Goal: Obtain resource: Download file/media

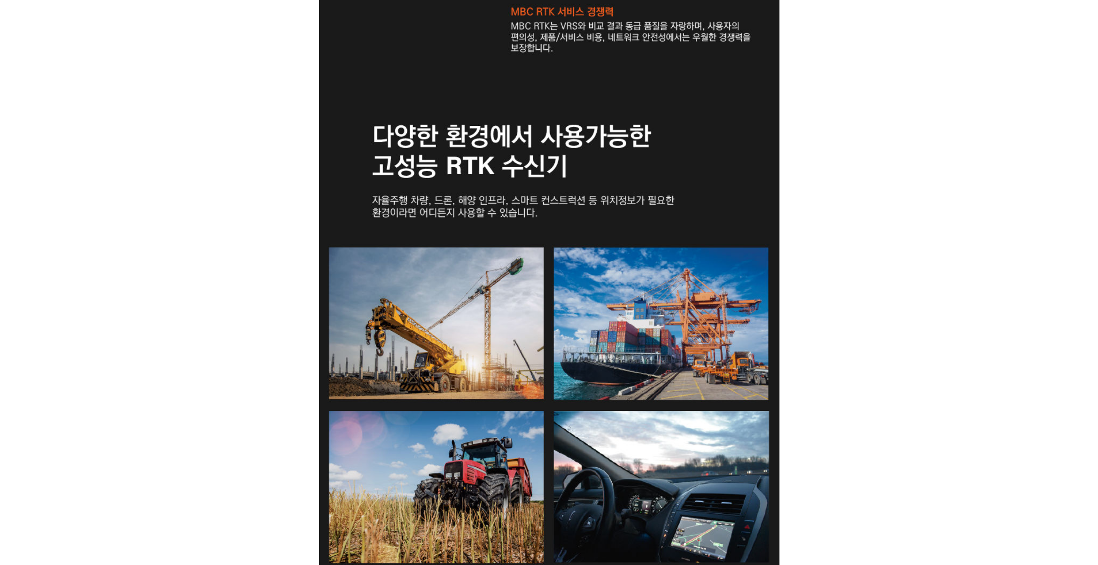
scroll to position [1598, 0]
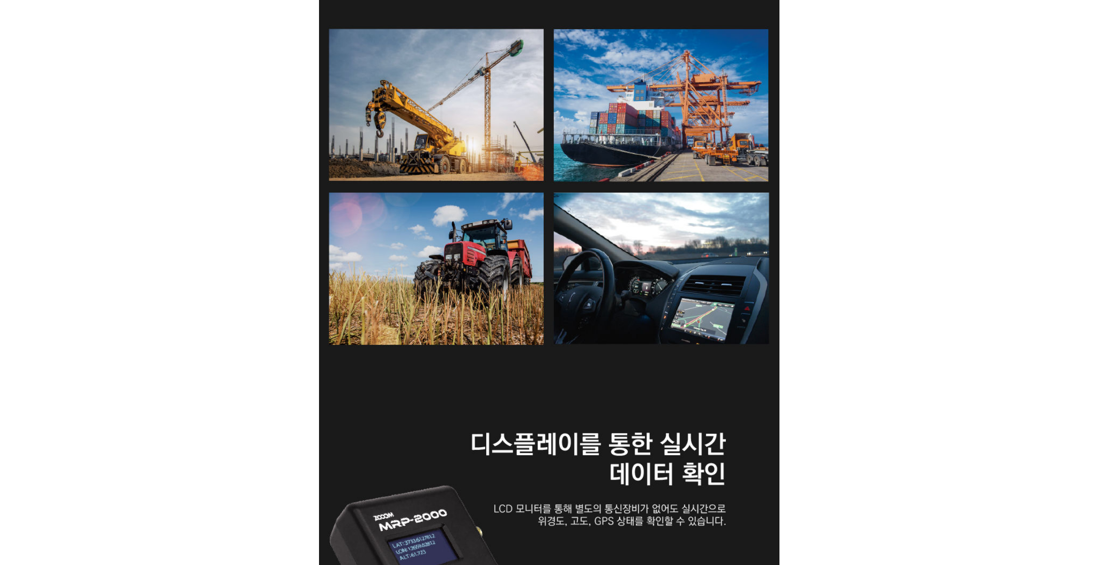
click at [953, 218] on div at bounding box center [549, 197] width 1098 height 3069
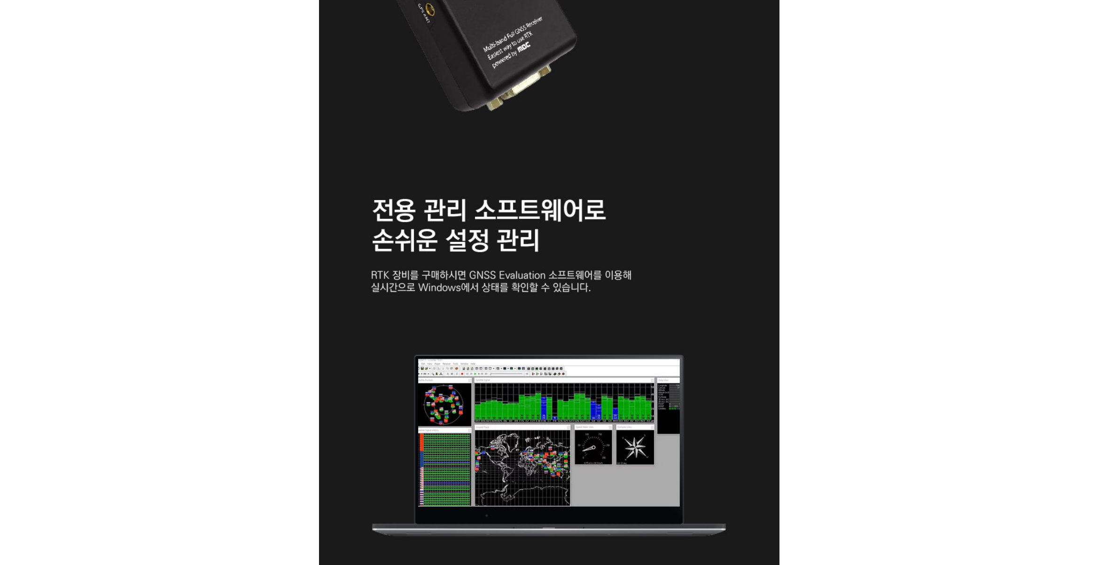
scroll to position [2256, 0]
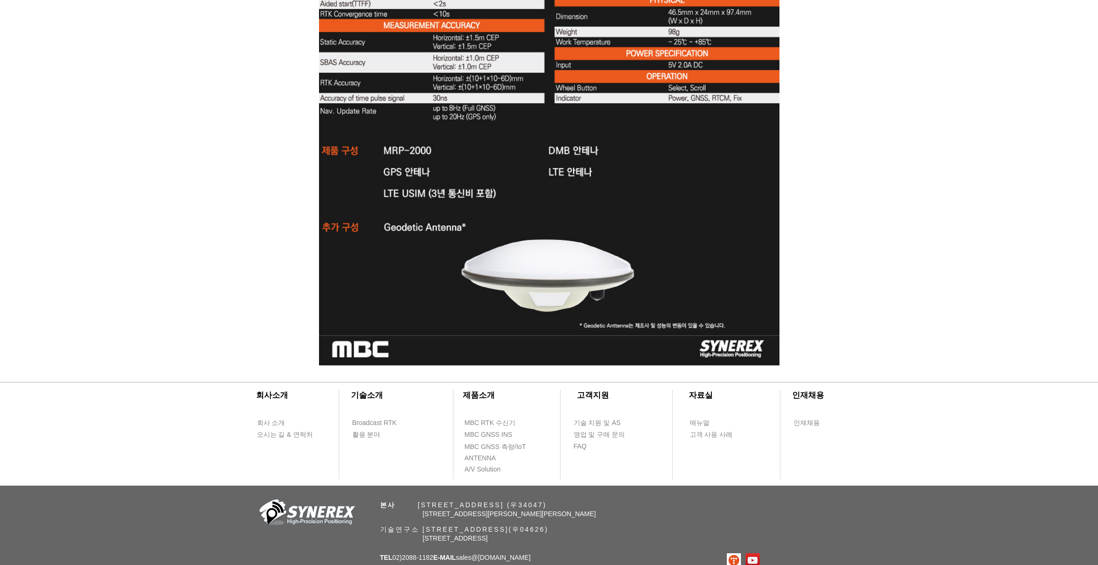
scroll to position [3008, 0]
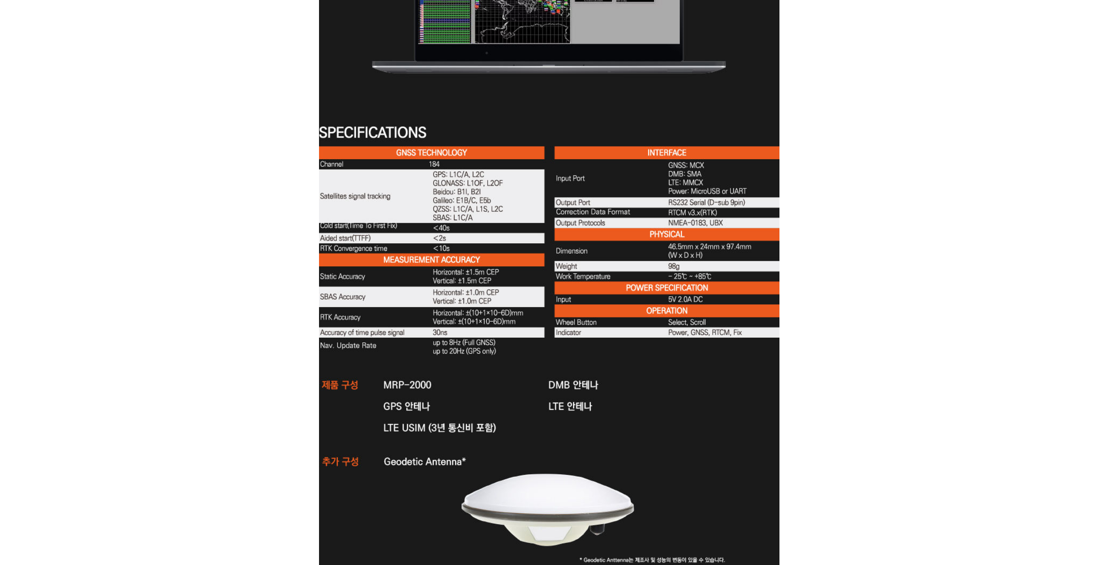
scroll to position [2726, 0]
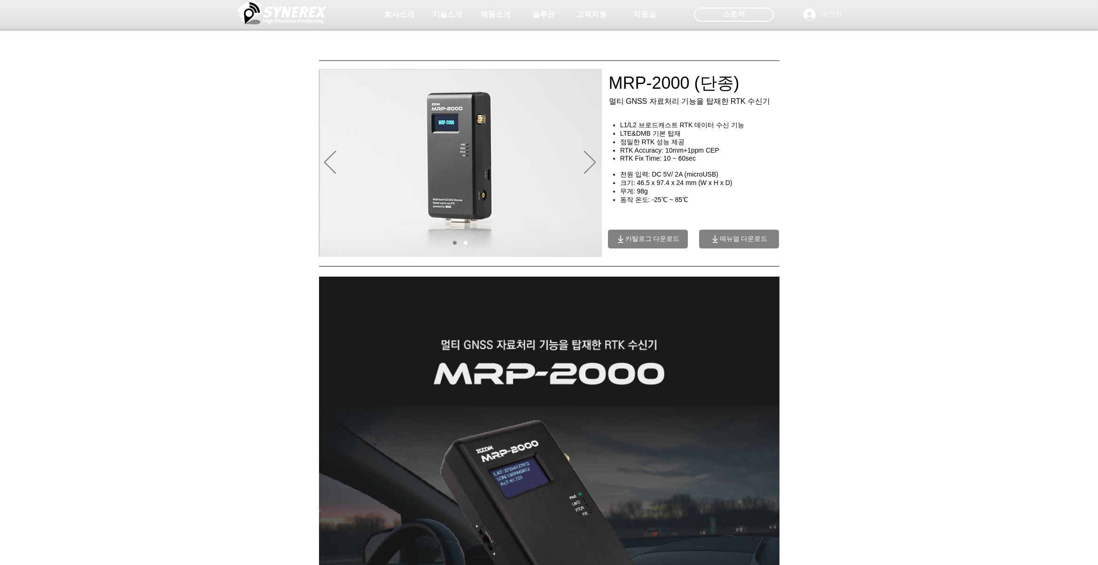
scroll to position [0, 0]
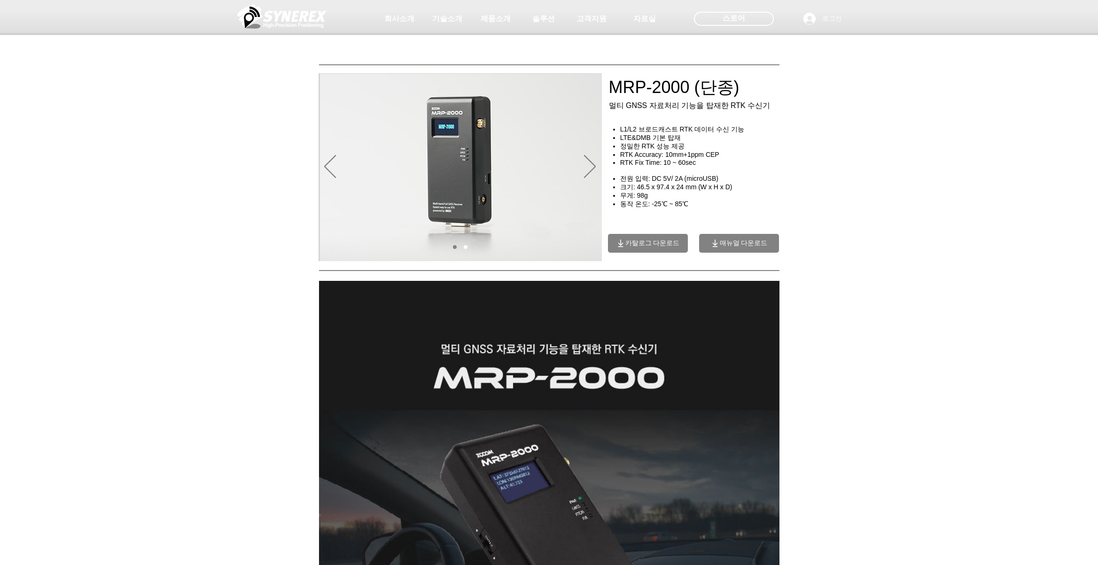
click at [881, 214] on div "main content" at bounding box center [549, 203] width 1098 height 118
click at [931, 180] on div "main content" at bounding box center [549, 203] width 1098 height 118
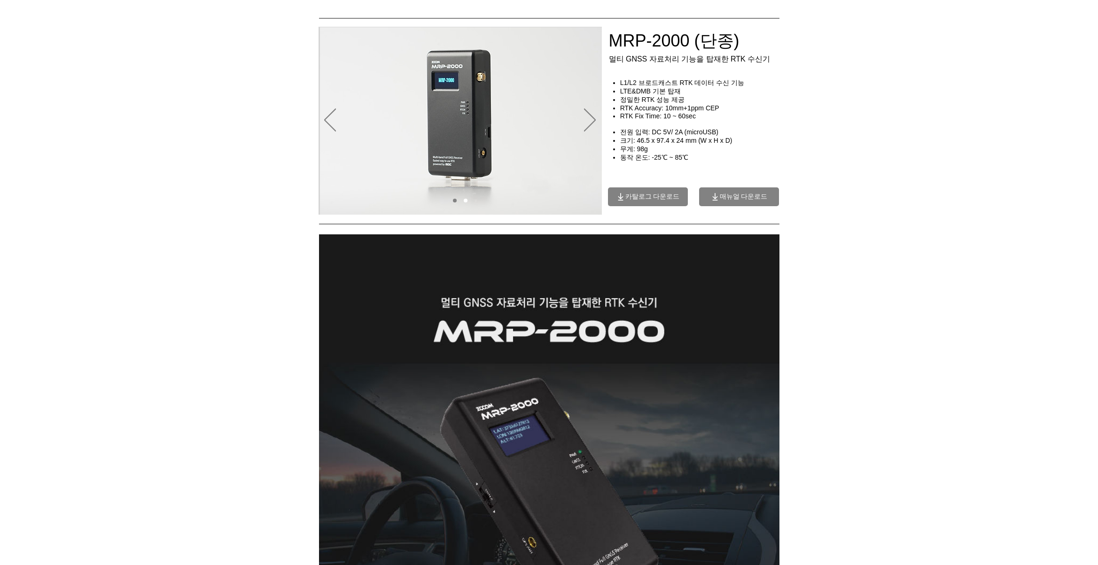
scroll to position [47, 0]
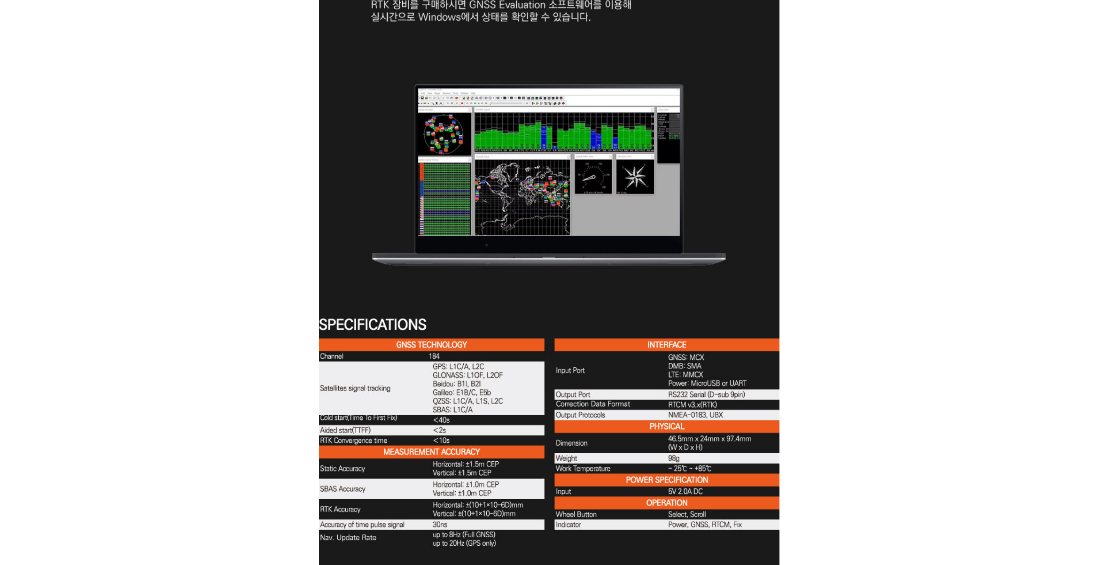
scroll to position [2820, 0]
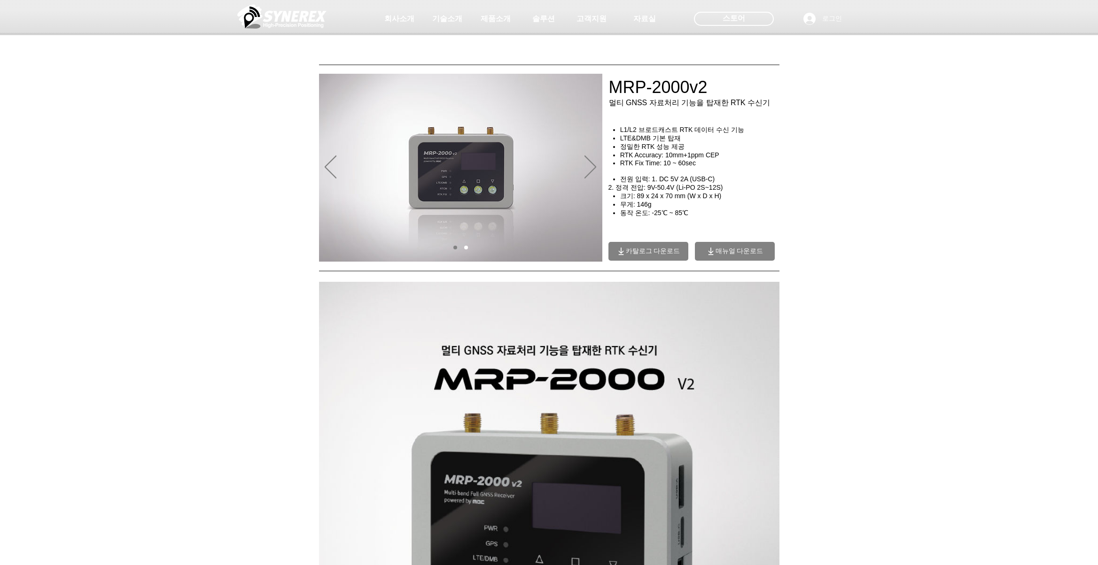
click at [855, 152] on div at bounding box center [549, 205] width 1098 height 122
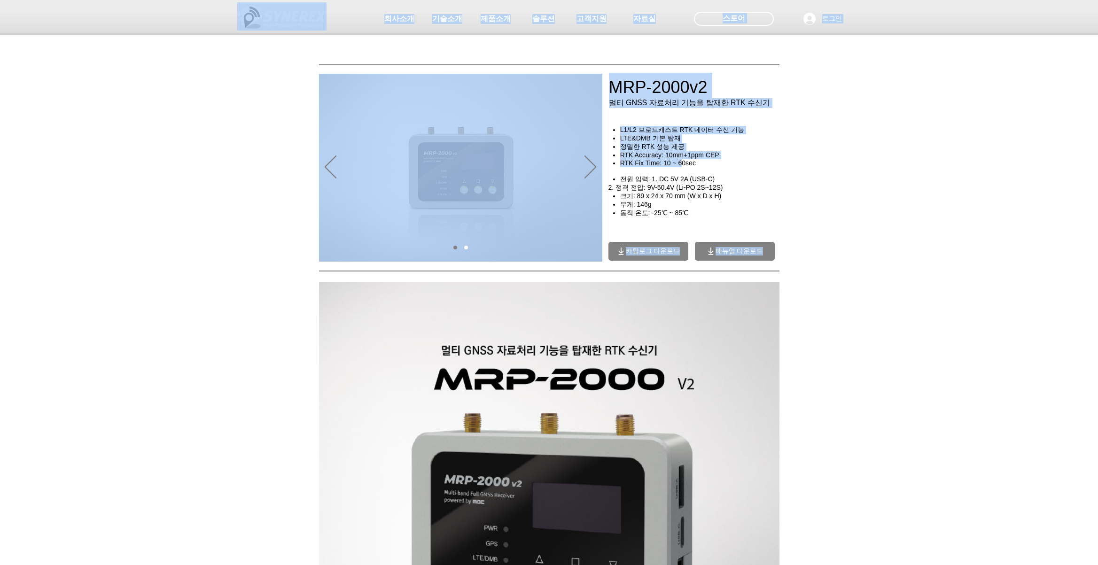
drag, startPoint x: 627, startPoint y: 126, endPoint x: 682, endPoint y: 166, distance: 67.6
click at [682, 166] on span "RTK Fix Time: 10 ~ 60sec" at bounding box center [658, 163] width 76 height 8
drag, startPoint x: 698, startPoint y: 167, endPoint x: 603, endPoint y: 163, distance: 95.0
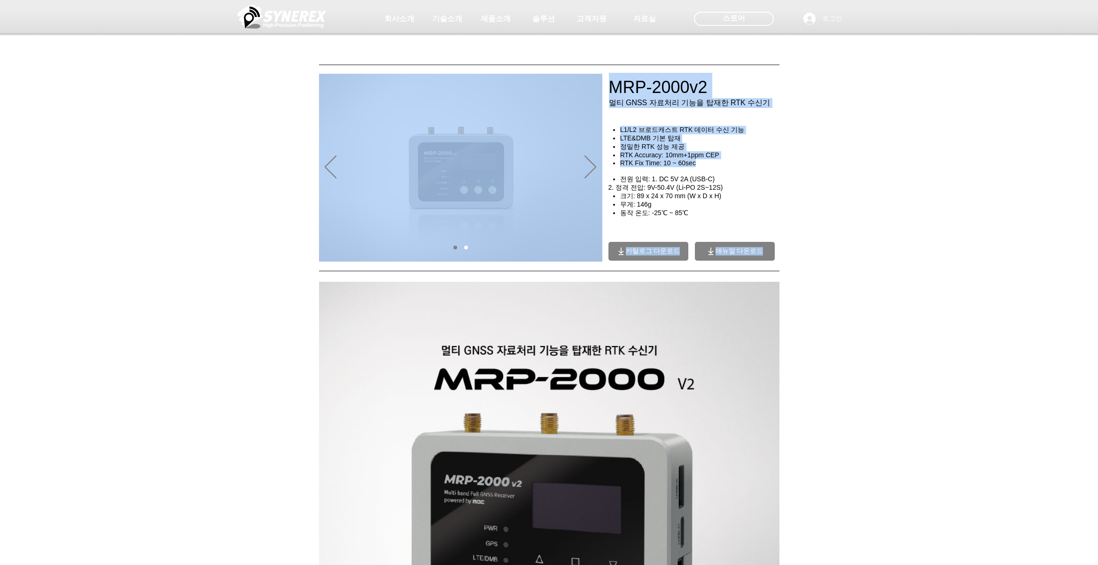
click at [657, 164] on span "RTK Fix Time: 10 ~ 60sec" at bounding box center [658, 163] width 76 height 8
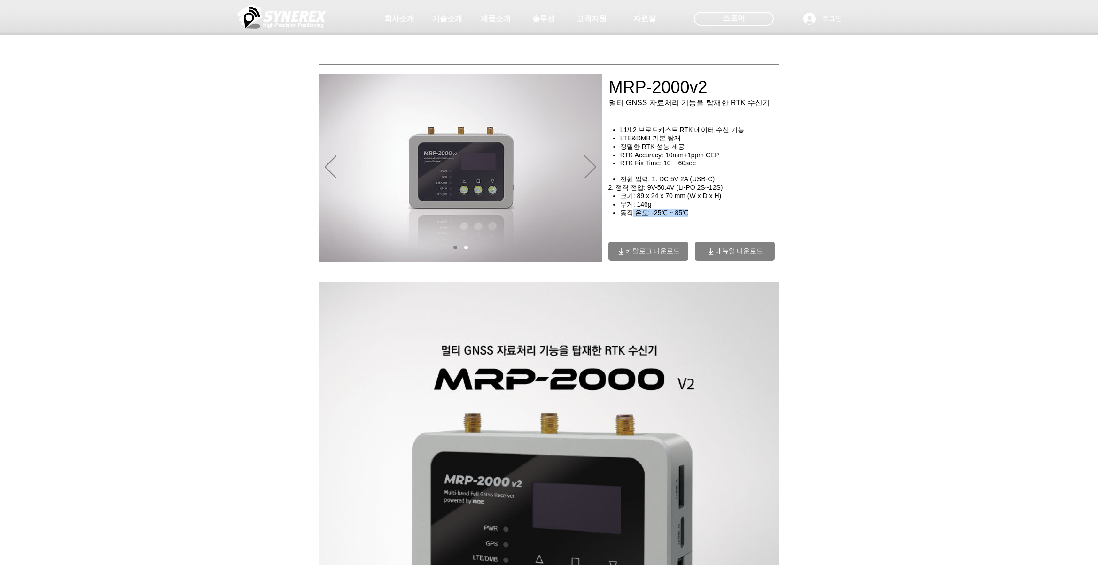
drag, startPoint x: 692, startPoint y: 214, endPoint x: 632, endPoint y: 216, distance: 59.7
click at [632, 216] on h4 "동작 온도: -25℃ ~ 85℃" at bounding box center [703, 213] width 166 height 8
click at [632, 216] on span "동작 온도: -25℃ ~ 85℃" at bounding box center [654, 213] width 68 height 8
click at [796, 198] on div "main content" at bounding box center [549, 205] width 1098 height 122
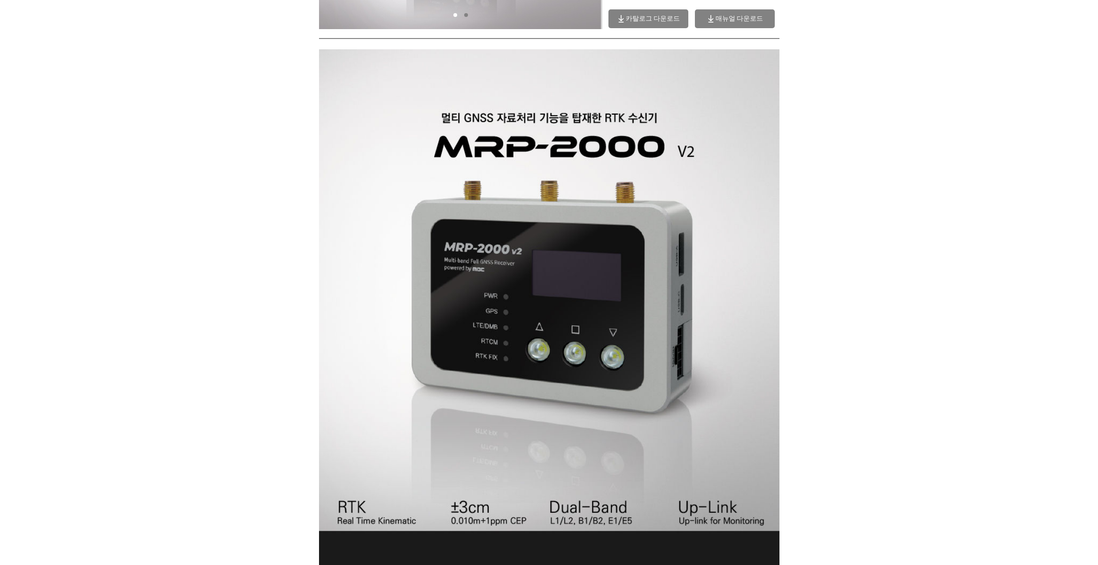
scroll to position [235, 0]
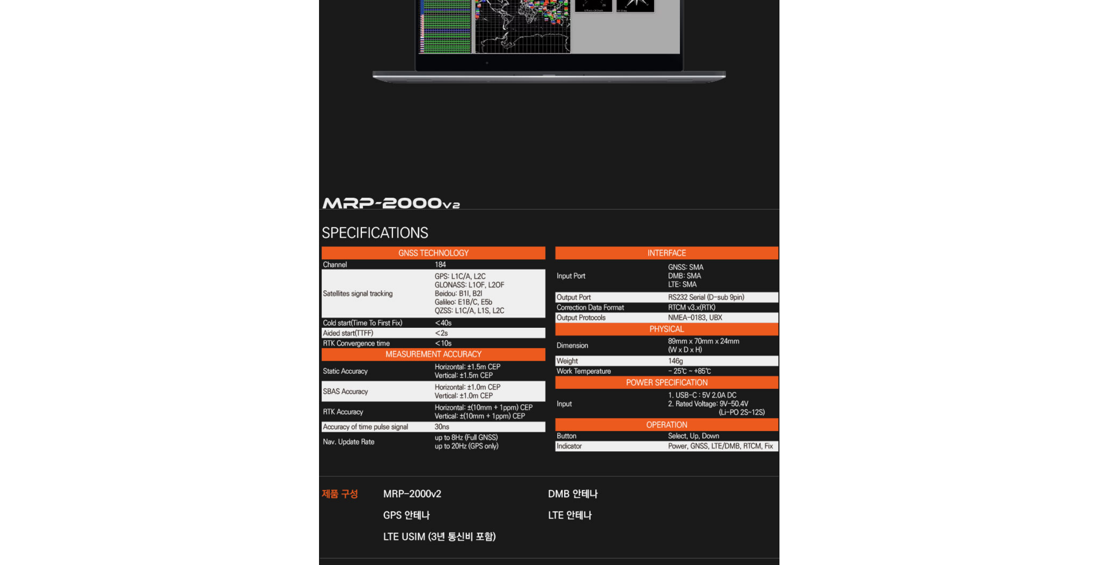
scroll to position [2820, 0]
